Goal: Transaction & Acquisition: Book appointment/travel/reservation

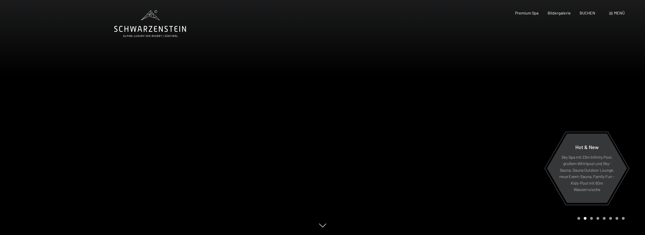
click at [623, 14] on span "Menü" at bounding box center [619, 12] width 11 height 5
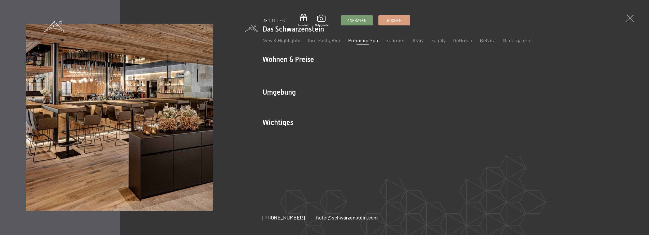
click at [366, 40] on link "Premium Spa" at bounding box center [363, 40] width 30 height 6
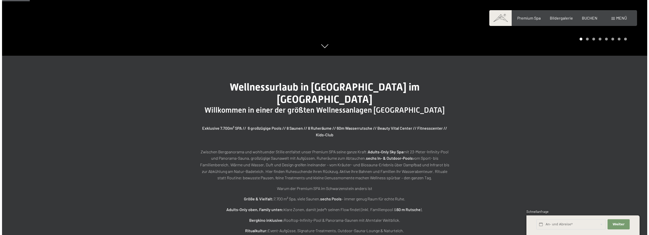
scroll to position [178, 0]
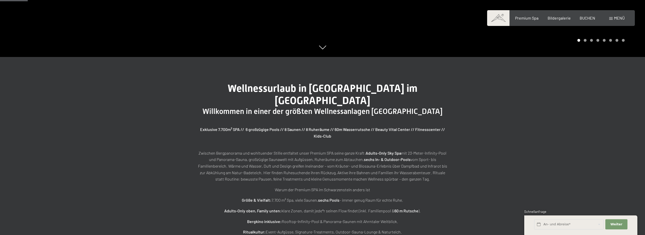
click at [611, 19] on span at bounding box center [611, 18] width 4 height 3
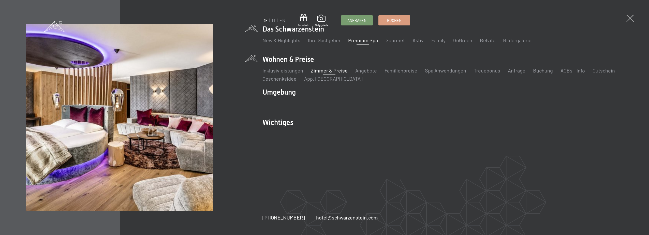
click at [331, 73] on link "Zimmer & Preise" at bounding box center [329, 70] width 37 height 6
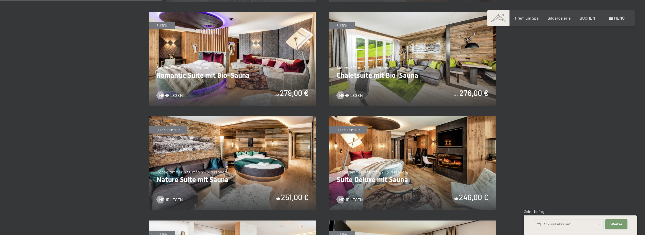
scroll to position [432, 0]
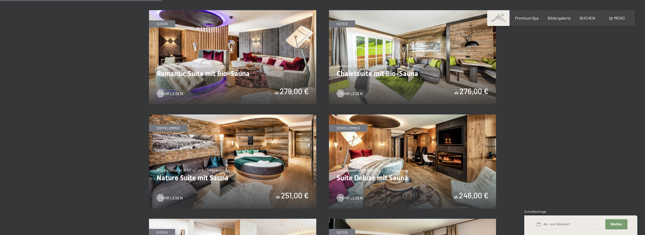
click at [388, 60] on img at bounding box center [412, 57] width 167 height 94
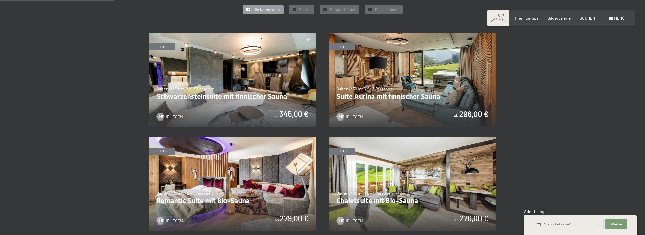
click at [198, 100] on img at bounding box center [232, 80] width 167 height 94
click at [586, 18] on span "BUCHEN" at bounding box center [588, 17] width 16 height 5
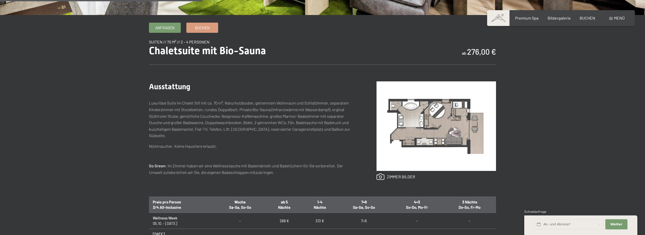
scroll to position [203, 0]
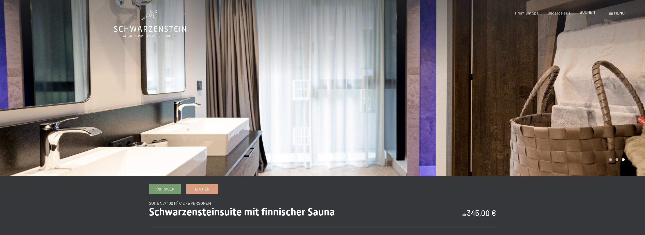
click at [591, 13] on span "BUCHEN" at bounding box center [588, 12] width 16 height 5
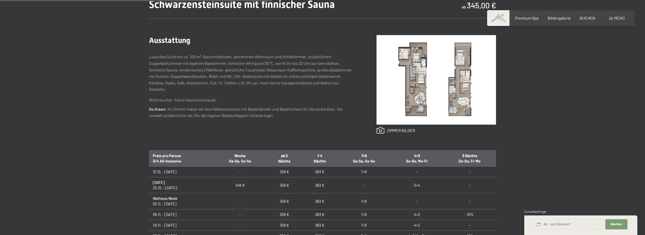
scroll to position [280, 0]
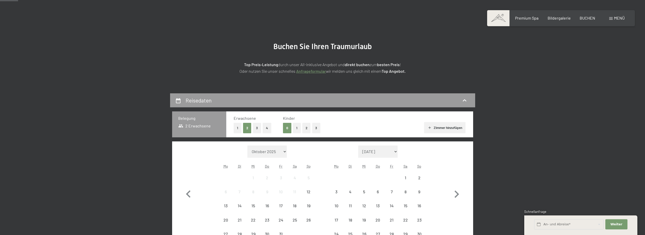
scroll to position [51, 0]
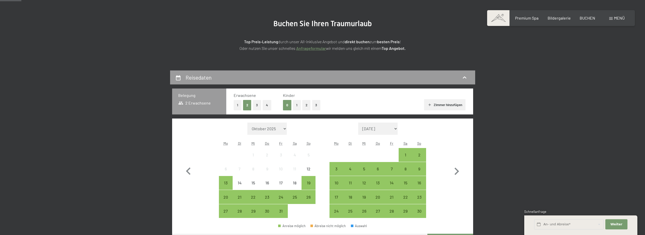
click at [266, 107] on button "4" at bounding box center [267, 105] width 9 height 10
click at [457, 170] on icon "button" at bounding box center [457, 171] width 5 height 7
select select "[DATE]"
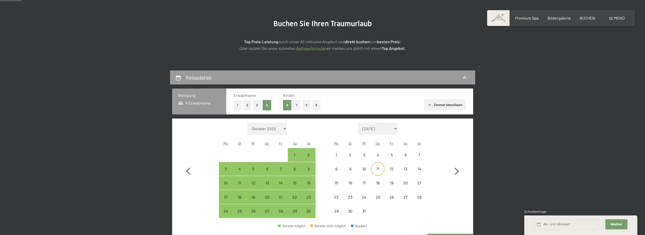
select select "[DATE]"
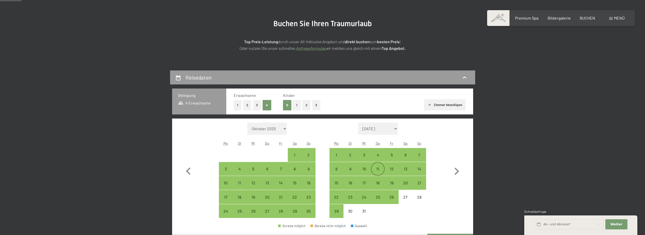
click at [378, 169] on div "11" at bounding box center [377, 173] width 13 height 13
select select "[DATE]"
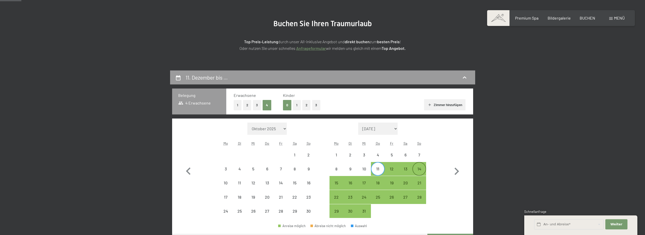
click at [416, 173] on div "14" at bounding box center [419, 173] width 13 height 13
select select "[DATE]"
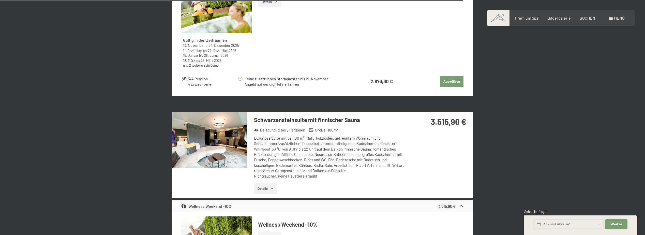
scroll to position [1373, 0]
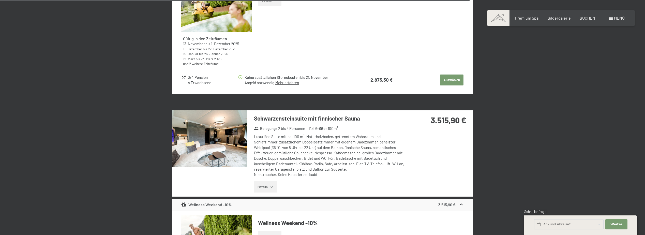
click at [275, 181] on button "Details" at bounding box center [265, 186] width 23 height 11
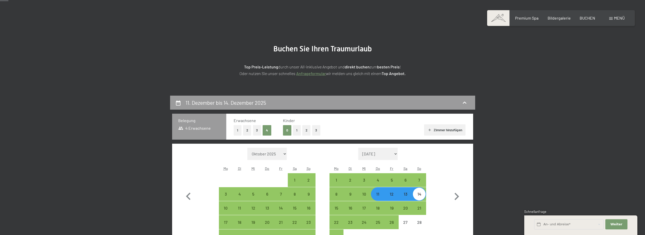
scroll to position [25, 0]
click at [247, 132] on button "2" at bounding box center [247, 130] width 8 height 10
select select "[DATE]"
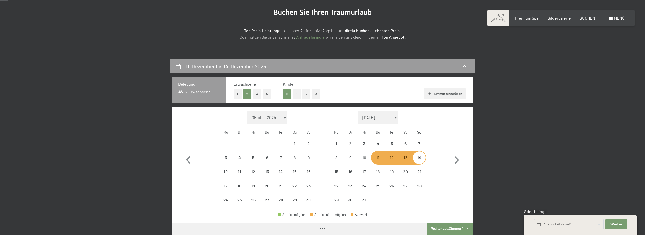
select select "[DATE]"
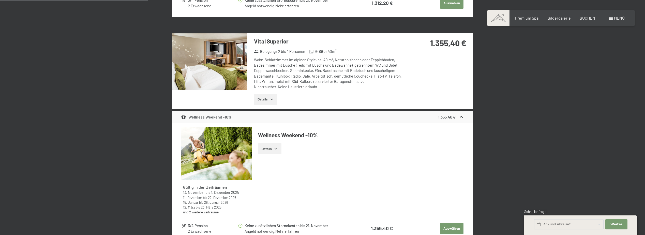
scroll to position [458, 0]
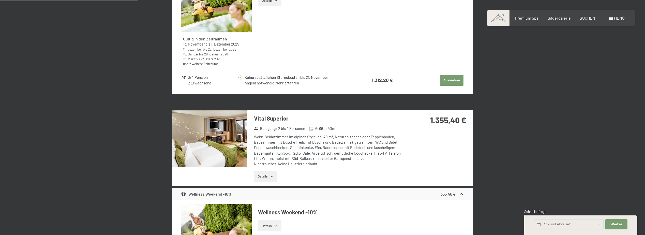
click at [211, 126] on img at bounding box center [209, 138] width 75 height 56
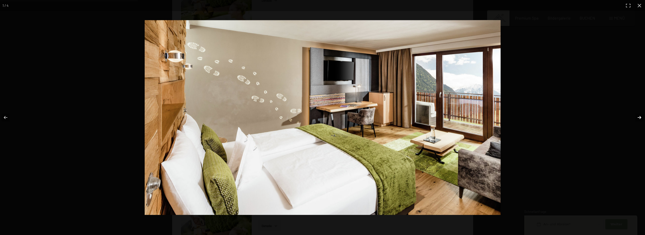
click at [641, 122] on button "button" at bounding box center [636, 117] width 18 height 25
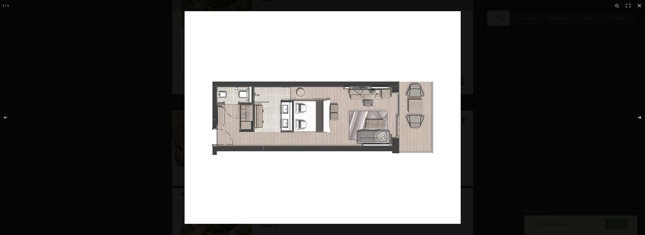
click at [641, 122] on button "button" at bounding box center [636, 117] width 18 height 25
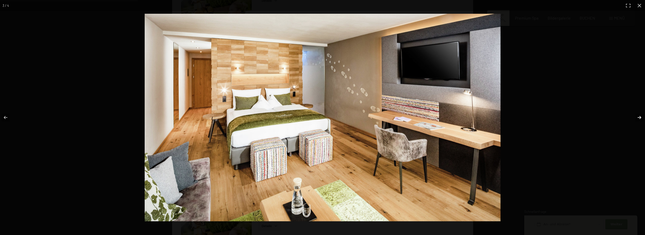
click at [641, 122] on button "button" at bounding box center [636, 117] width 18 height 25
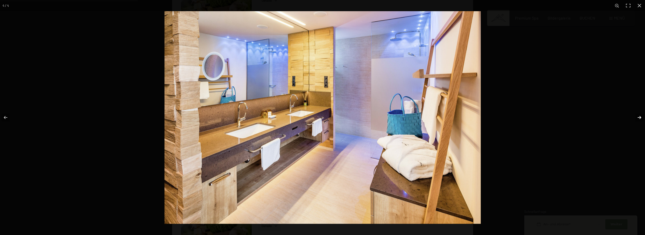
click at [641, 122] on button "button" at bounding box center [636, 117] width 18 height 25
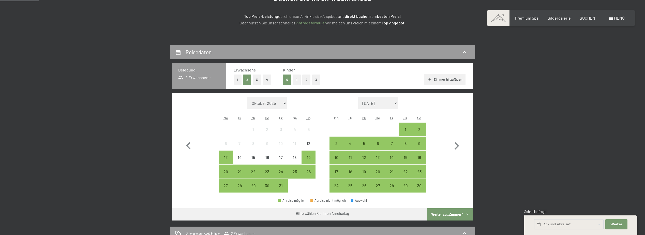
scroll to position [153, 0]
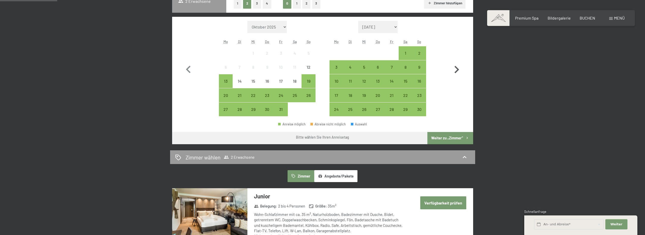
click at [454, 70] on icon "button" at bounding box center [456, 69] width 15 height 15
select select "[DATE]"
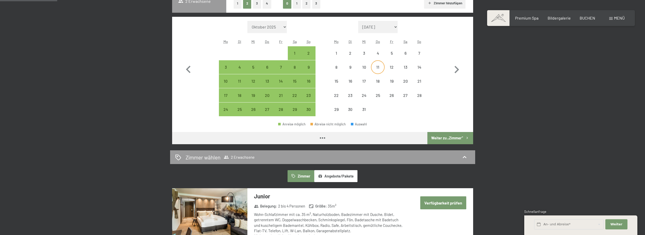
click at [381, 67] on div "11" at bounding box center [377, 71] width 13 height 13
select select "[DATE]"
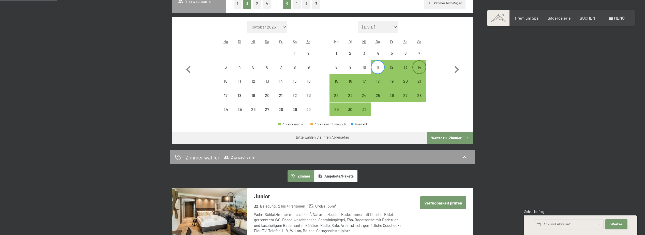
click at [423, 69] on div "14" at bounding box center [419, 71] width 13 height 13
select select "[DATE]"
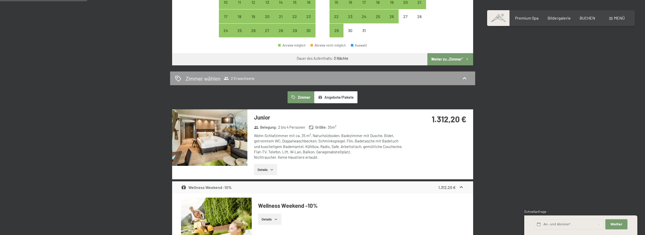
scroll to position [229, 0]
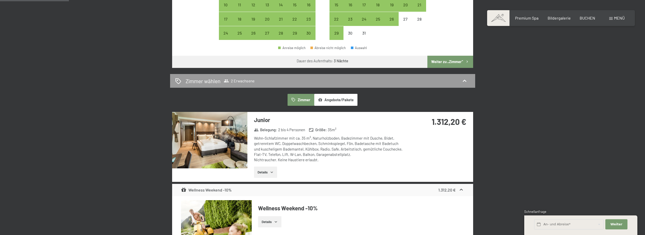
click at [254, 176] on button "Details" at bounding box center [265, 172] width 23 height 11
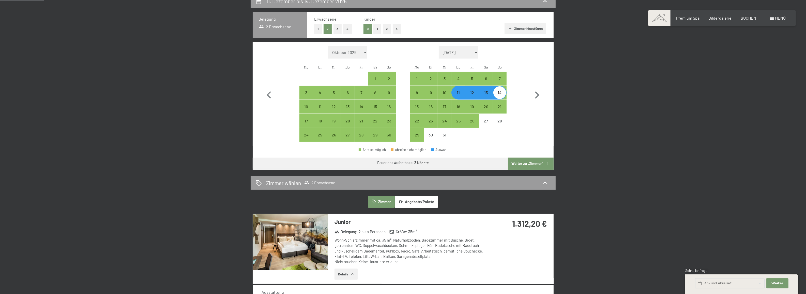
scroll to position [95, 0]
